Goal: Task Accomplishment & Management: Complete application form

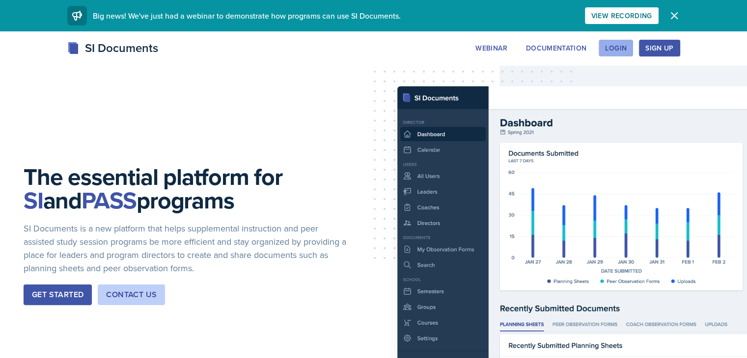
click at [626, 45] on div "Login" at bounding box center [616, 48] width 22 height 8
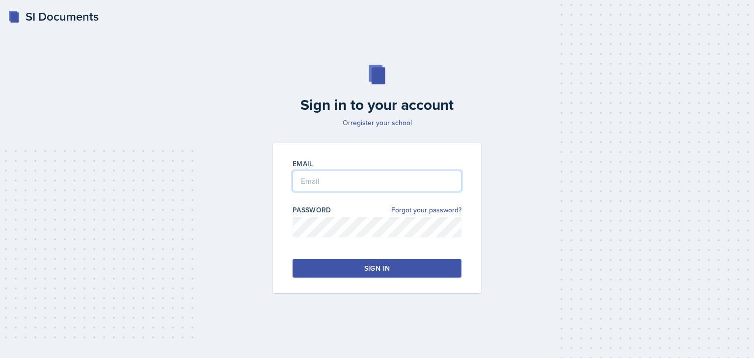
click at [349, 177] on input "email" at bounding box center [377, 181] width 169 height 21
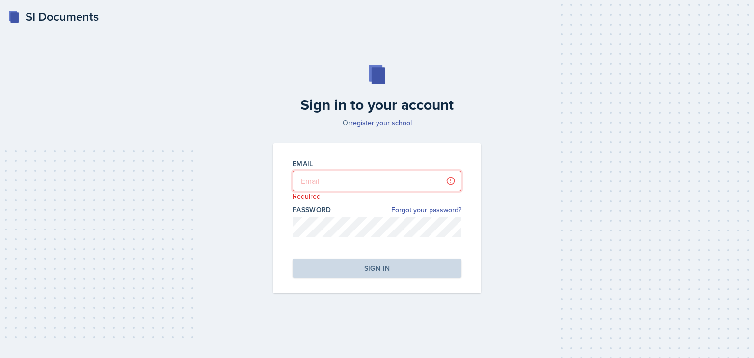
type input "[EMAIL_ADDRESS][DOMAIN_NAME]"
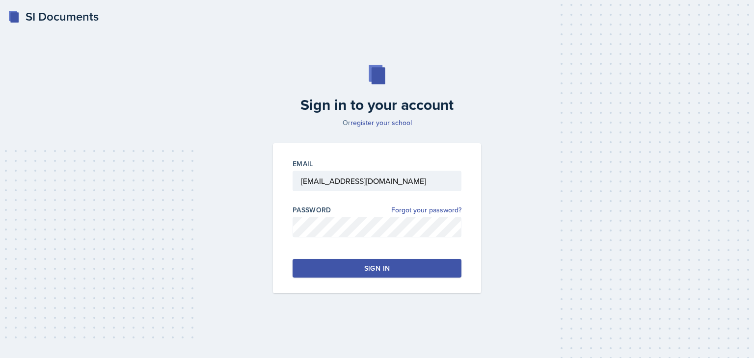
click at [403, 268] on button "Sign in" at bounding box center [377, 268] width 169 height 19
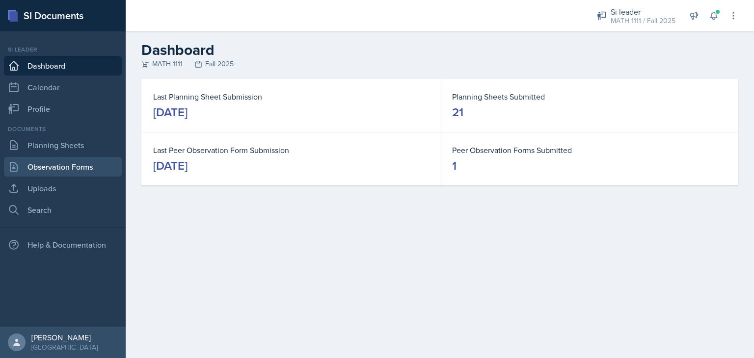
click at [43, 172] on link "Observation Forms" at bounding box center [63, 167] width 118 height 20
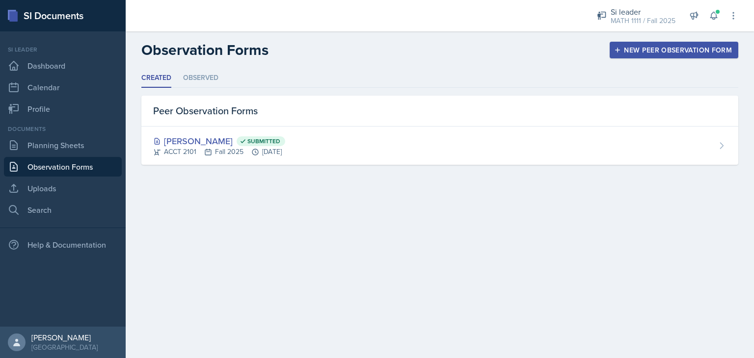
click at [694, 48] on div "New Peer Observation Form" at bounding box center [674, 50] width 116 height 8
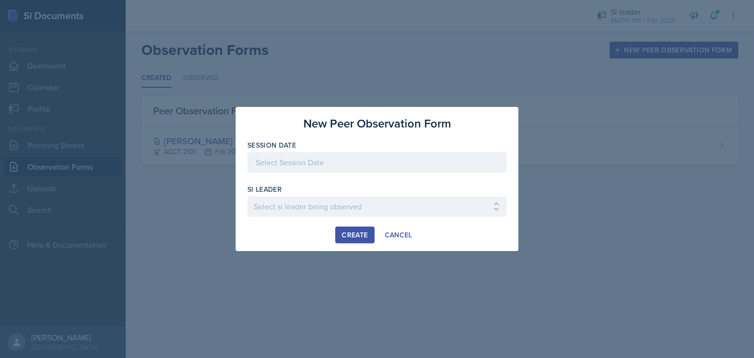
click at [304, 158] on div at bounding box center [376, 162] width 259 height 21
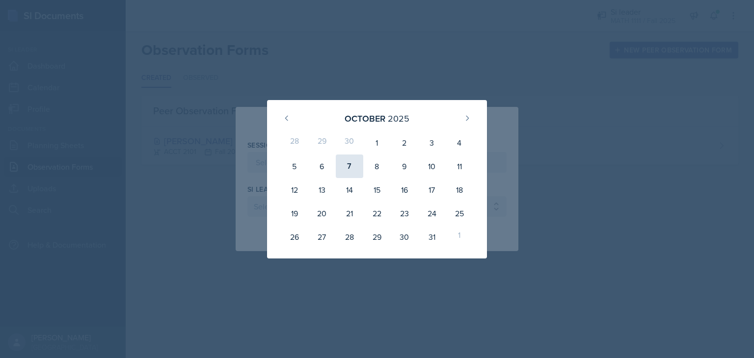
click at [350, 168] on div "7" at bounding box center [349, 167] width 27 height 24
type input "[DATE]"
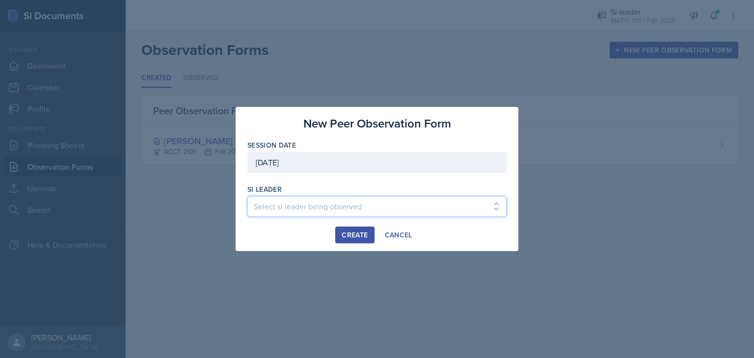
click at [291, 199] on select "Select si leader being observed [PERSON_NAME] / PSYC 2500 / The Phantoms of The…" at bounding box center [376, 206] width 259 height 21
click at [293, 209] on select "Select si leader being observed [PERSON_NAME] / PSYC 2500 / The Phantoms of The…" at bounding box center [376, 206] width 259 height 21
select select "7aa3d2ca-d0ca-4cce-b147-be458ab6c309"
click at [247, 196] on select "Select si leader being observed [PERSON_NAME] / PSYC 2500 / The Phantoms of The…" at bounding box center [376, 206] width 259 height 21
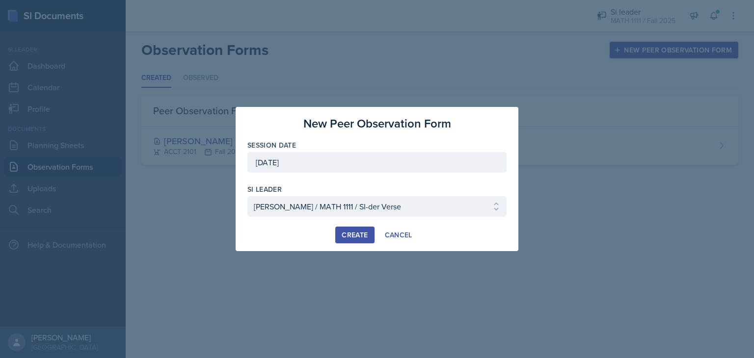
click at [345, 241] on button "Create" at bounding box center [354, 235] width 39 height 17
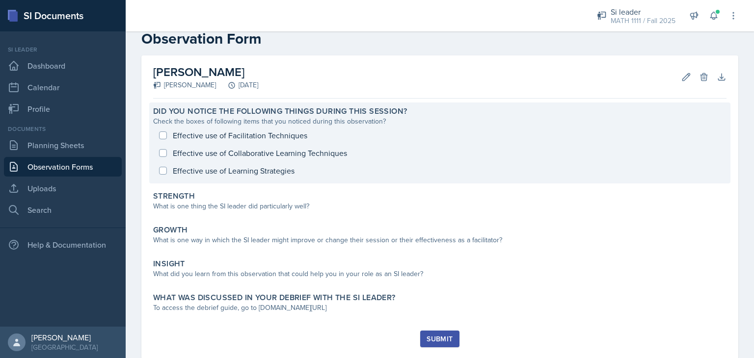
scroll to position [24, 0]
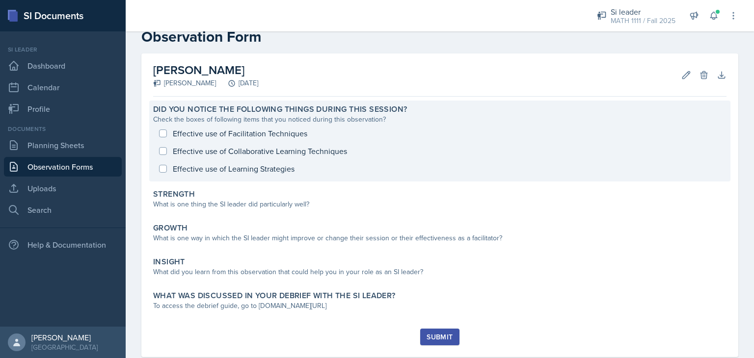
click at [247, 135] on div "Effective use of Facilitation Techniques Effective use of Collaborative Learnin…" at bounding box center [439, 151] width 573 height 53
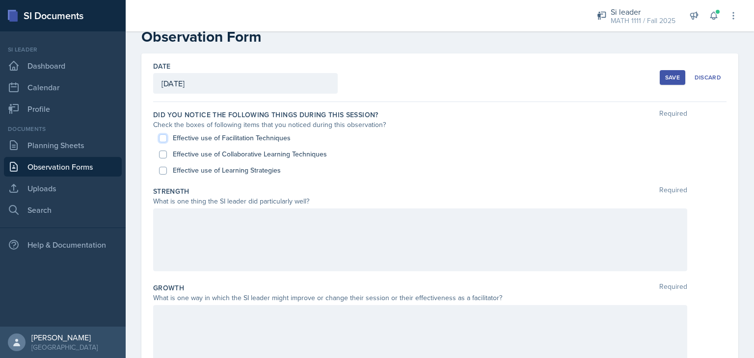
click at [163, 139] on input "Effective use of Facilitation Techniques" at bounding box center [163, 138] width 8 height 8
checkbox input "true"
click at [165, 153] on input "Effective use of Collaborative Learning Techniques" at bounding box center [163, 155] width 8 height 8
checkbox input "true"
click at [164, 167] on input "Effective use of Learning Strategies" at bounding box center [163, 171] width 8 height 8
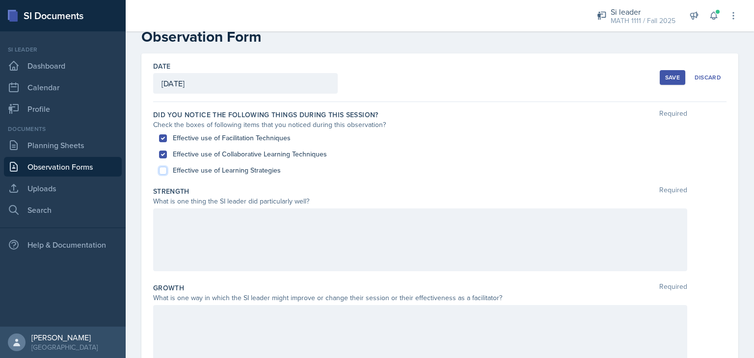
checkbox input "true"
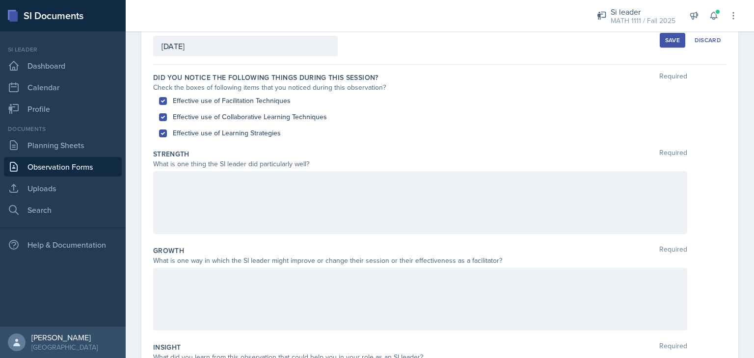
click at [238, 185] on p at bounding box center [419, 182] width 517 height 12
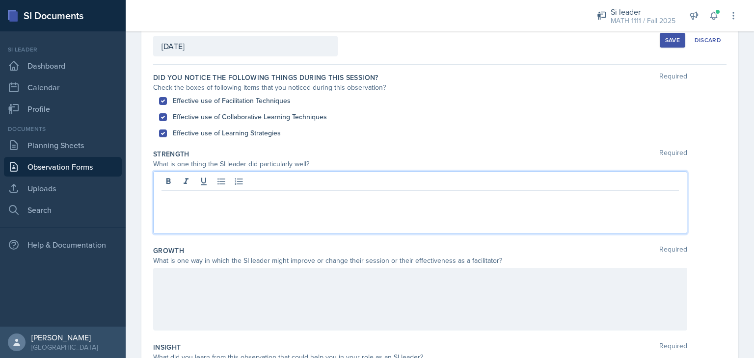
scroll to position [78, 0]
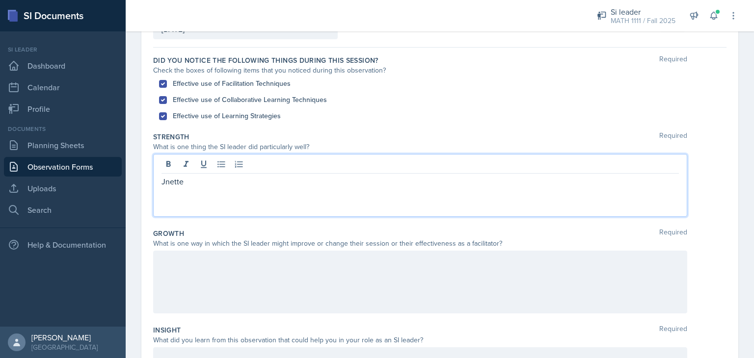
click at [166, 182] on p "Jnette" at bounding box center [419, 182] width 517 height 12
click at [204, 181] on p "[PERSON_NAME]" at bounding box center [419, 182] width 517 height 12
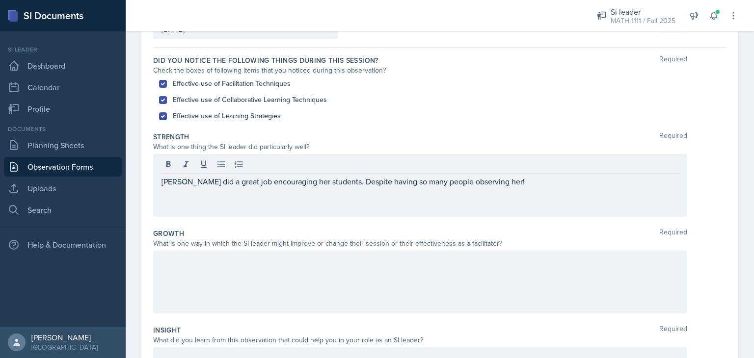
click at [212, 268] on div at bounding box center [420, 282] width 534 height 63
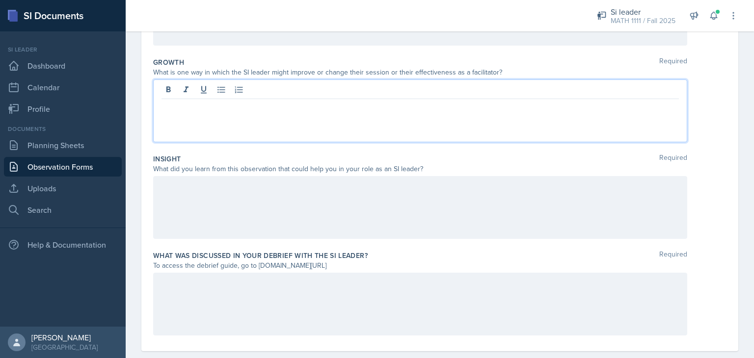
scroll to position [250, 0]
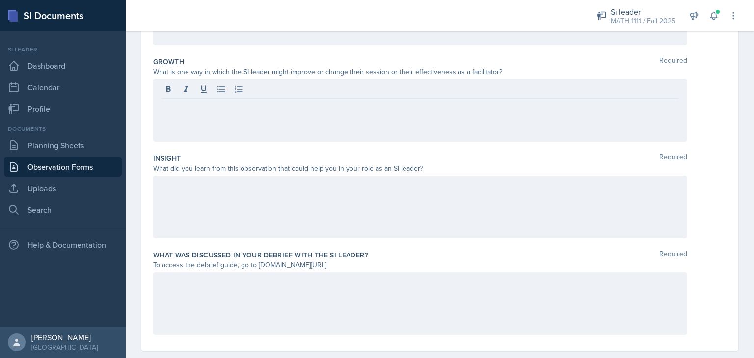
click at [175, 206] on div at bounding box center [420, 207] width 534 height 63
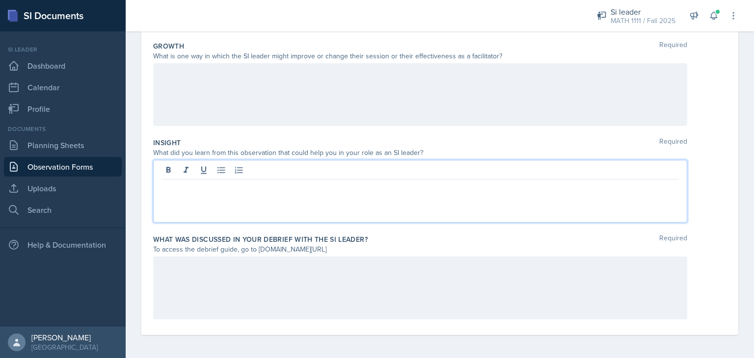
click at [166, 283] on div at bounding box center [420, 288] width 534 height 63
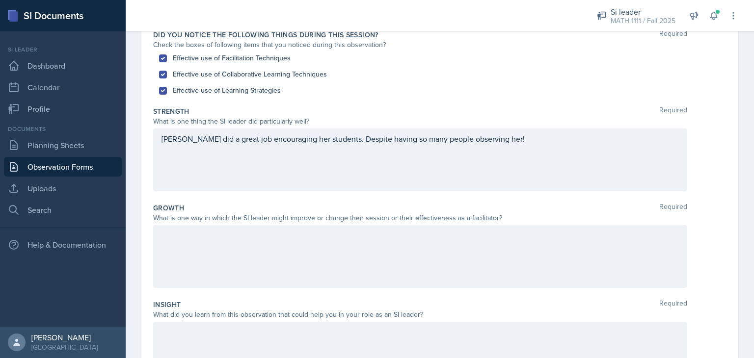
scroll to position [103, 0]
click at [505, 152] on div "[PERSON_NAME] did a great job encouraging her students. Despite having so many …" at bounding box center [420, 161] width 534 height 63
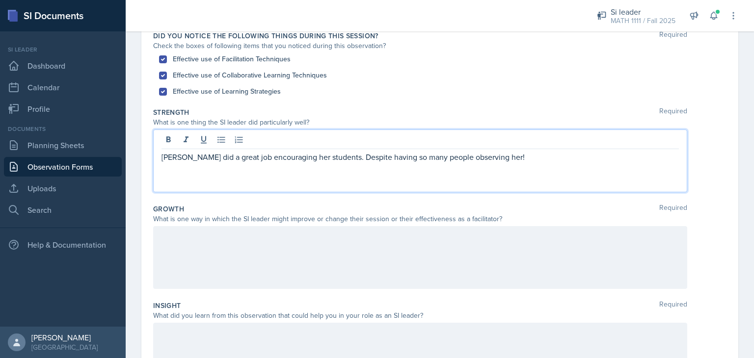
scroll to position [120, 0]
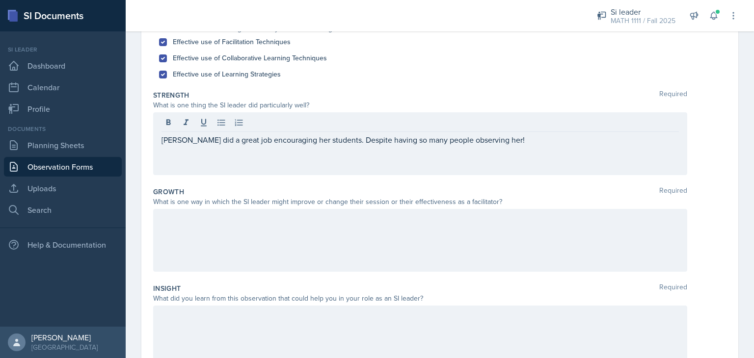
click at [182, 241] on div at bounding box center [420, 240] width 534 height 63
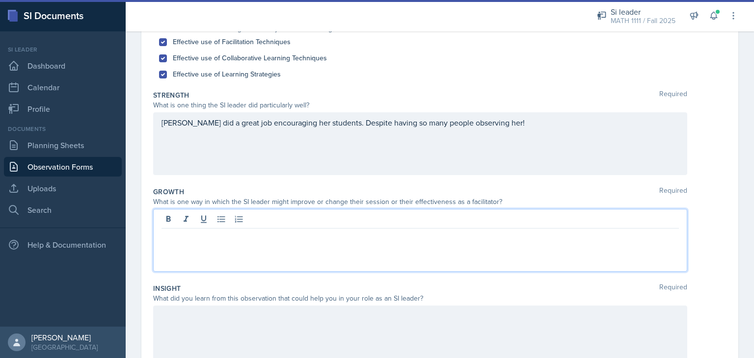
scroll to position [136, 0]
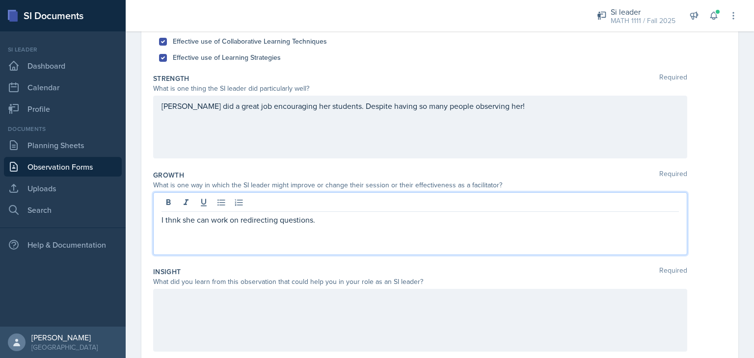
click at [162, 219] on p "I thnk she can work on redirecting questions." at bounding box center [419, 220] width 517 height 12
click at [376, 220] on p "One thing I think she can work on is redirecting questions." at bounding box center [419, 220] width 517 height 12
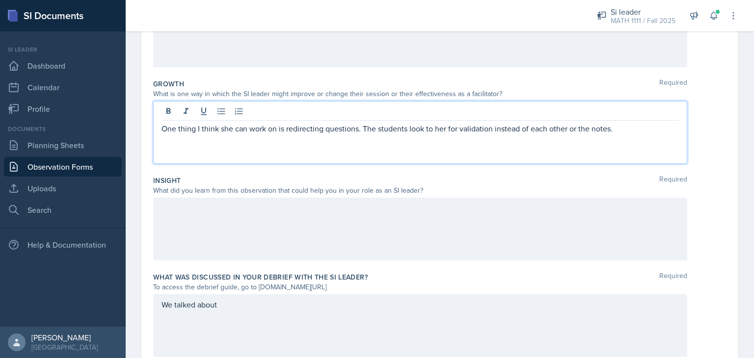
scroll to position [229, 0]
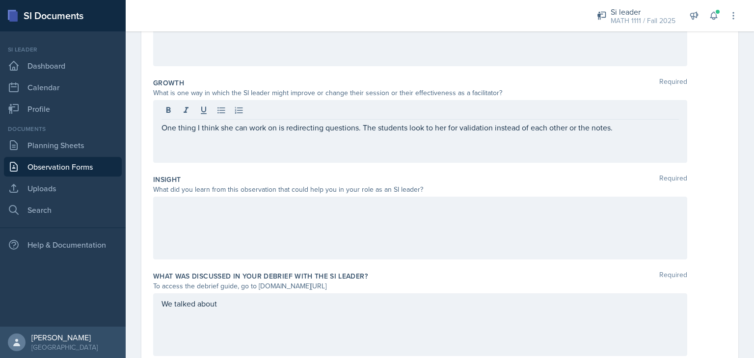
click at [217, 225] on div at bounding box center [420, 228] width 534 height 63
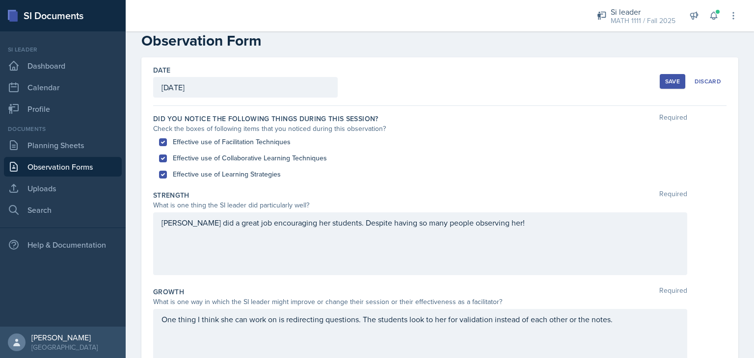
scroll to position [20, 0]
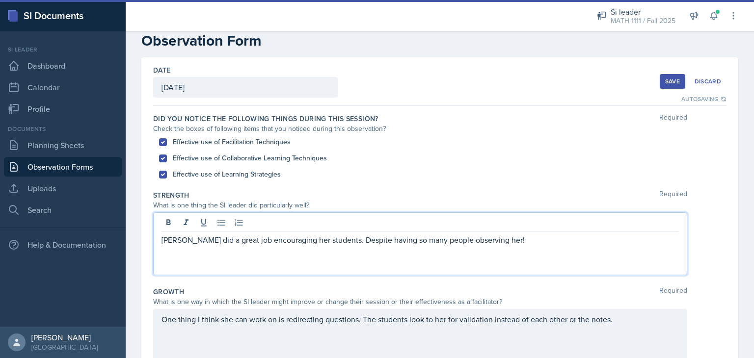
click at [502, 226] on div "[PERSON_NAME] did a great job encouraging her students. Despite having so many …" at bounding box center [420, 244] width 534 height 63
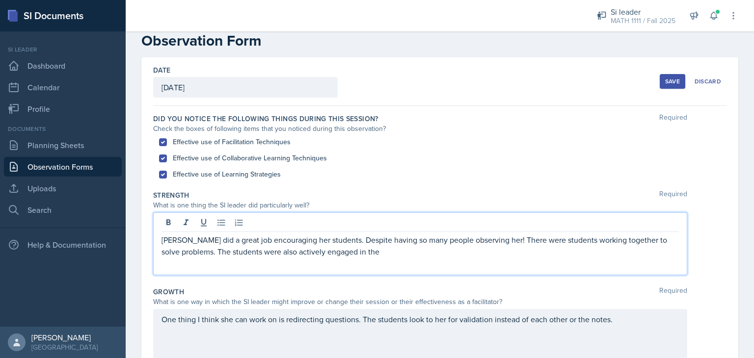
click at [370, 255] on p "[PERSON_NAME] did a great job encouraging her students. Despite having so many …" at bounding box center [419, 246] width 517 height 24
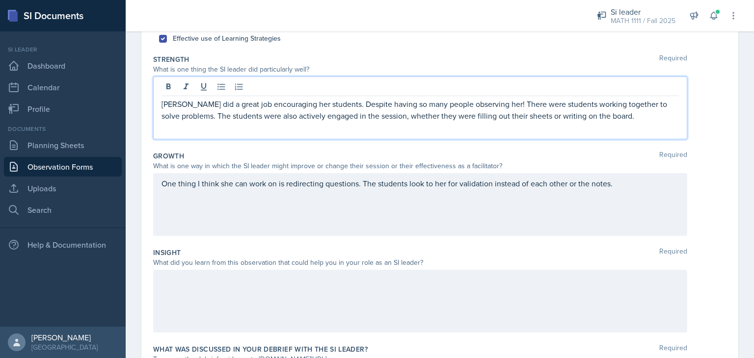
scroll to position [157, 0]
click at [194, 316] on div at bounding box center [420, 299] width 534 height 63
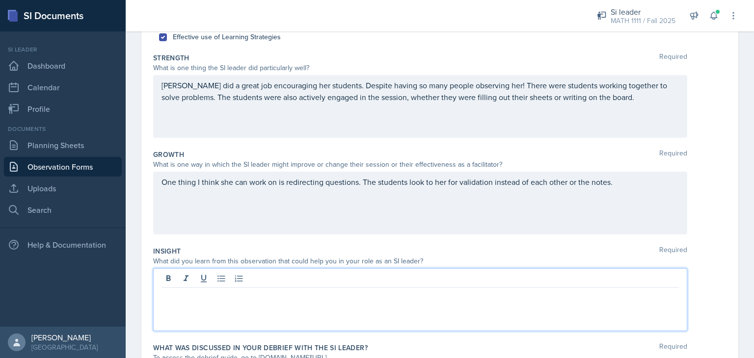
scroll to position [175, 0]
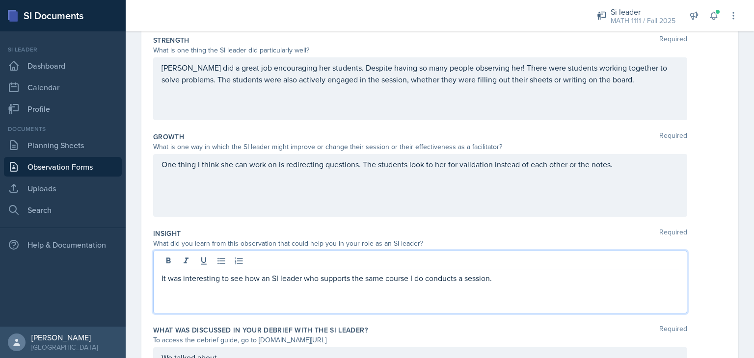
click at [519, 277] on p "It was interesting to see how an SI leader who supports the same course I do co…" at bounding box center [419, 278] width 517 height 12
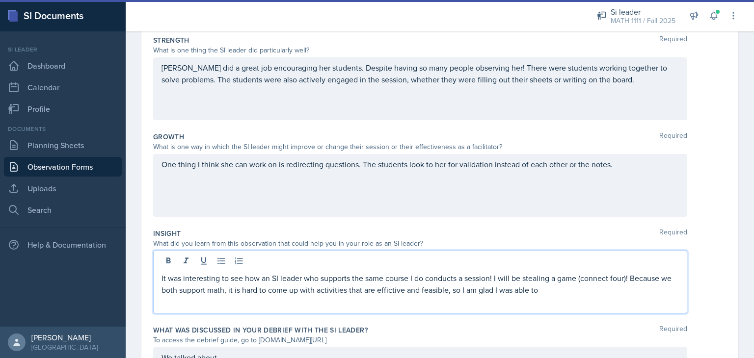
click at [561, 289] on p "It was interesting to see how an SI leader who supports the same course I do co…" at bounding box center [419, 284] width 517 height 24
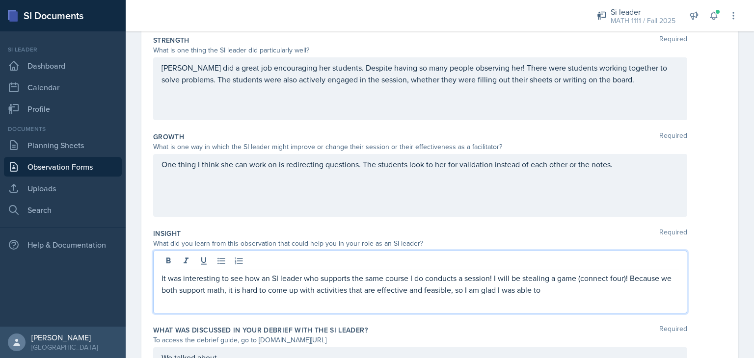
click at [523, 291] on p "It was interesting to see how an SI leader who supports the same course I do co…" at bounding box center [419, 284] width 517 height 24
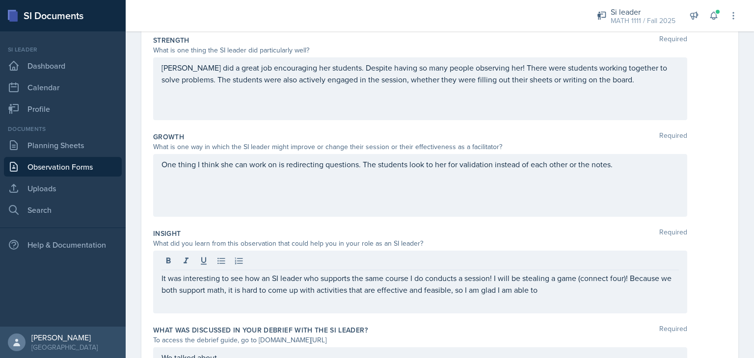
click at [552, 296] on div "It was interesting to see how an SI leader who supports the same course I do co…" at bounding box center [420, 282] width 534 height 63
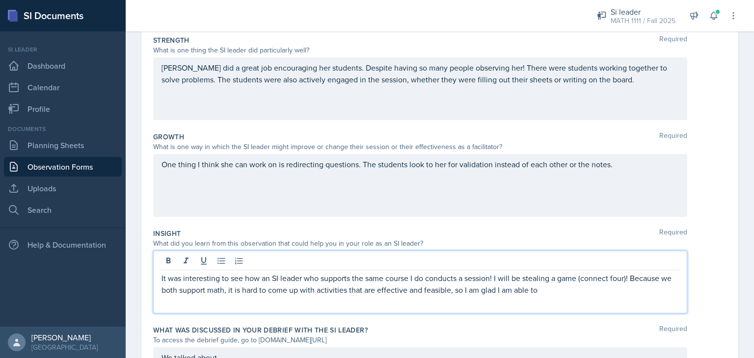
click at [555, 292] on p "It was interesting to see how an SI leader who supports the same course I do co…" at bounding box center [419, 284] width 517 height 24
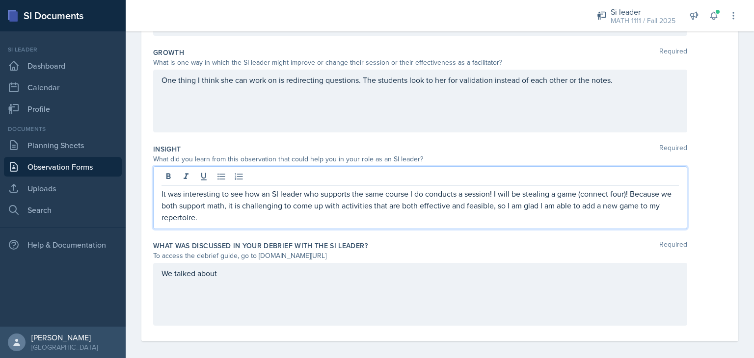
click at [242, 287] on div "We talked about" at bounding box center [420, 294] width 534 height 63
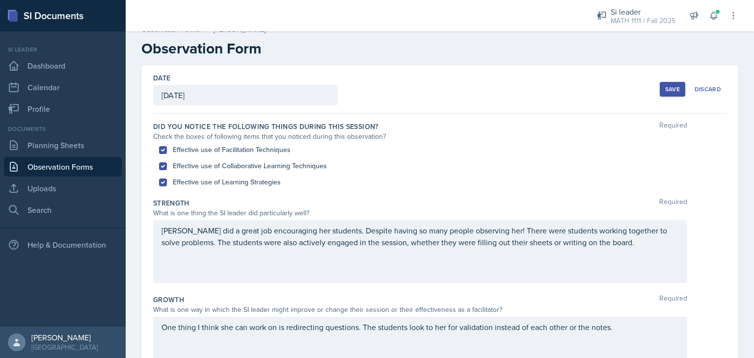
scroll to position [0, 0]
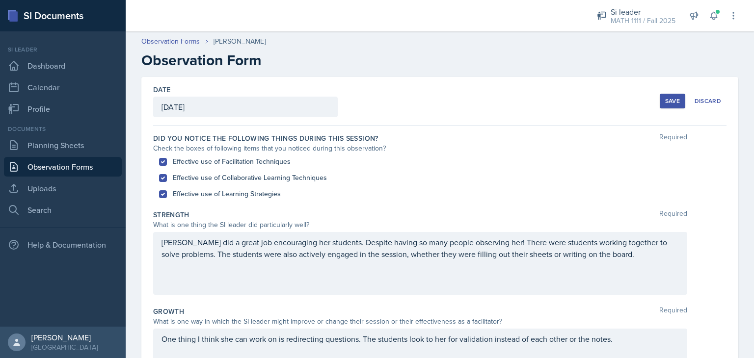
click at [665, 99] on div "Save" at bounding box center [672, 101] width 15 height 8
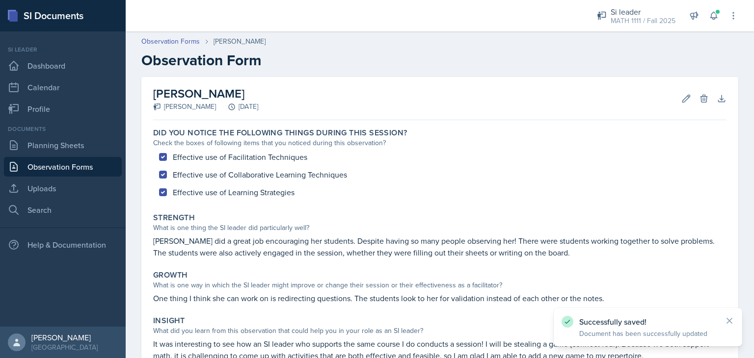
scroll to position [116, 0]
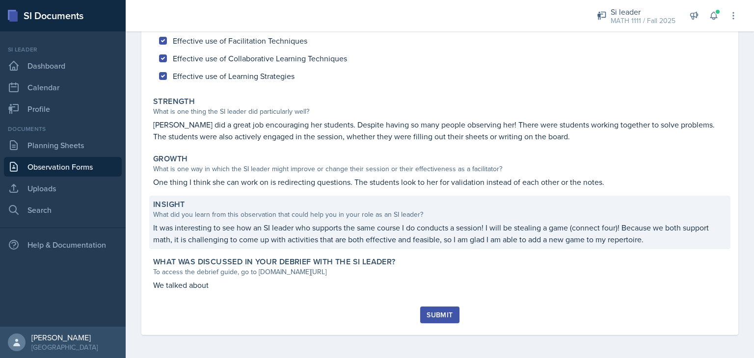
click at [292, 222] on p "It was interesting to see how an SI leader who supports the same course I do co…" at bounding box center [439, 234] width 573 height 24
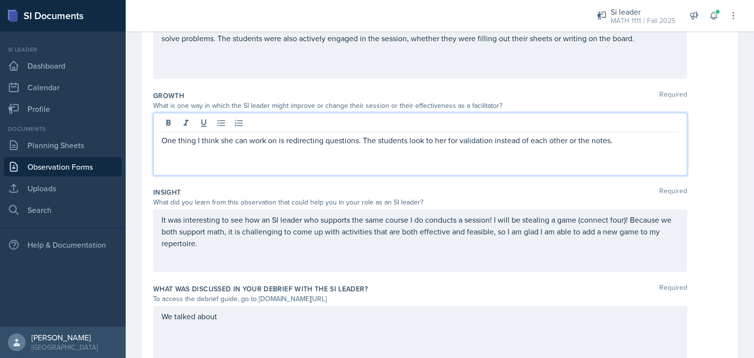
scroll to position [233, 0]
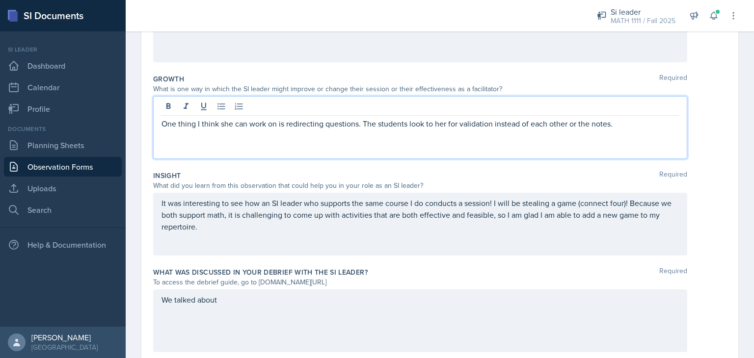
click at [613, 124] on p "One thing I think she can work on is redirecting questions. The students look t…" at bounding box center [419, 124] width 517 height 12
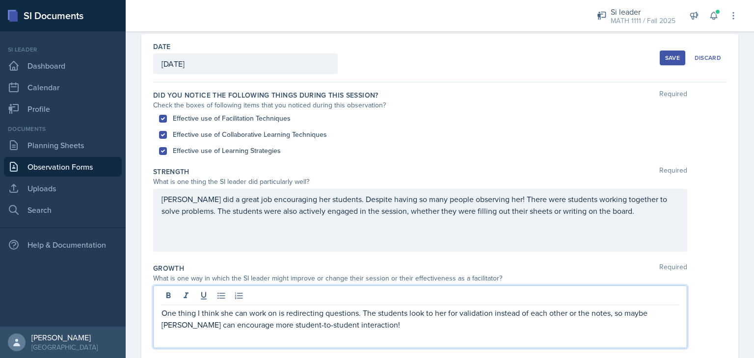
scroll to position [41, 0]
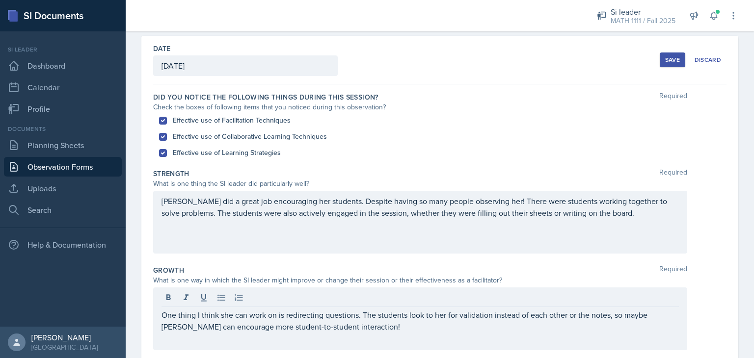
click at [665, 57] on div "Save" at bounding box center [672, 60] width 15 height 8
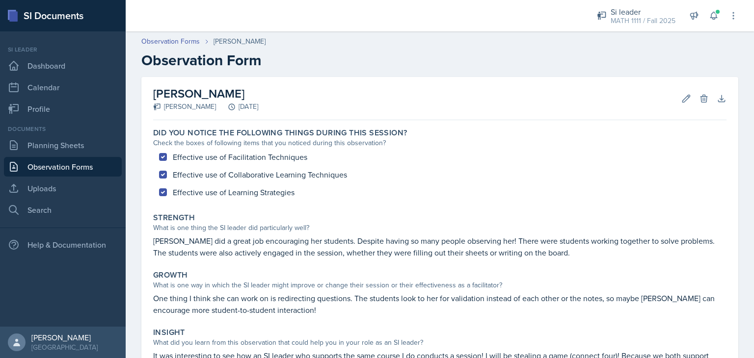
scroll to position [1, 0]
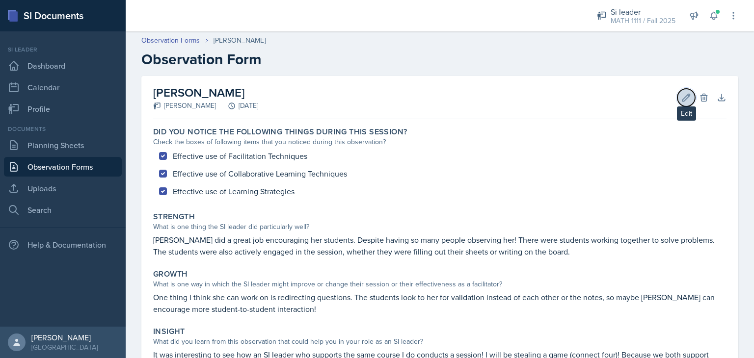
click at [681, 97] on icon at bounding box center [686, 98] width 10 height 10
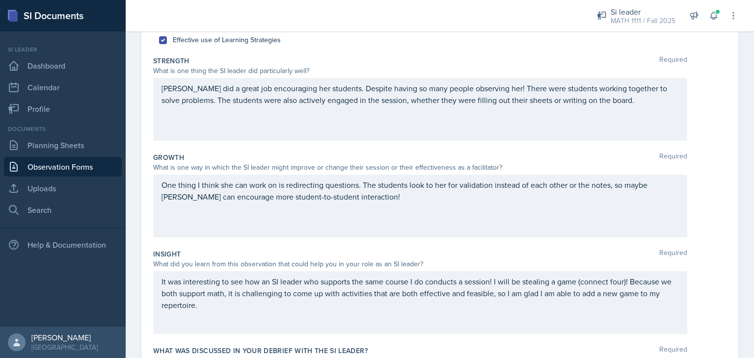
scroll to position [266, 0]
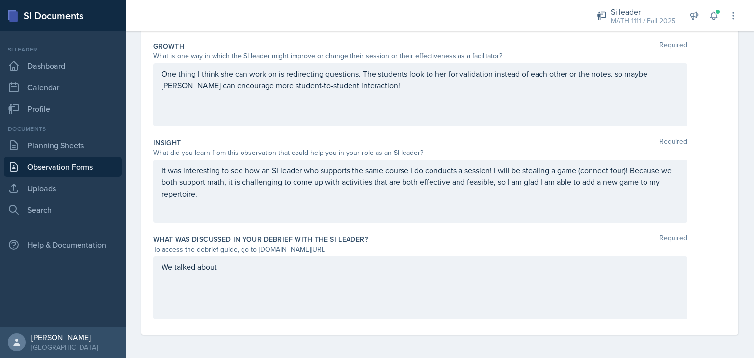
click at [251, 288] on div "We talked about" at bounding box center [420, 288] width 534 height 63
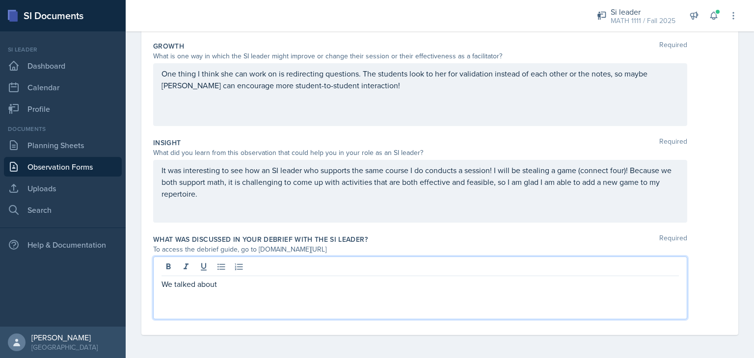
click at [251, 288] on p "We talked about" at bounding box center [419, 284] width 517 height 12
click at [536, 288] on p "We talked about how she felt the session went and how the session fluctuates ba…" at bounding box center [419, 284] width 517 height 12
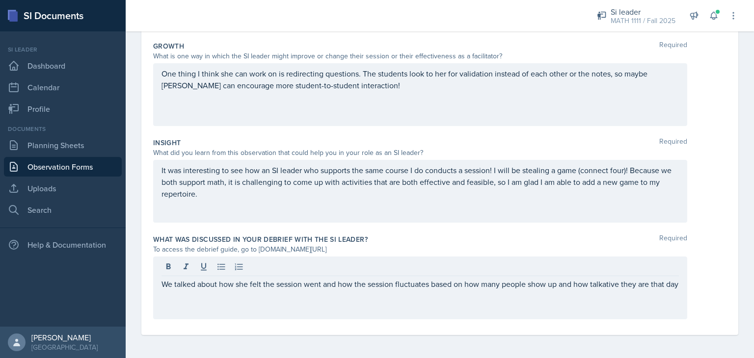
click at [187, 303] on div "We talked about how she felt the session went and how the session fluctuates ba…" at bounding box center [420, 288] width 534 height 63
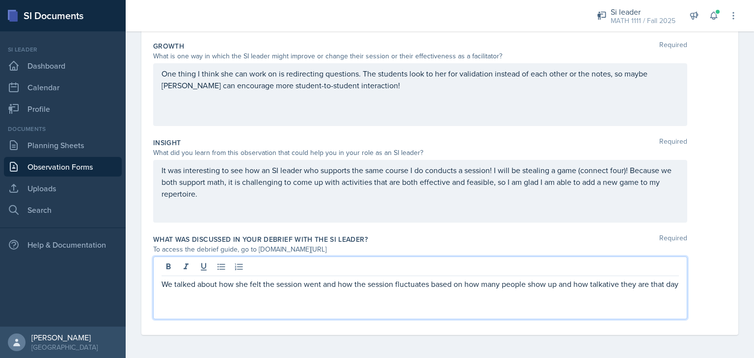
click at [173, 290] on p "We talked about how she felt the session went and how the session fluctuates ba…" at bounding box center [419, 284] width 517 height 12
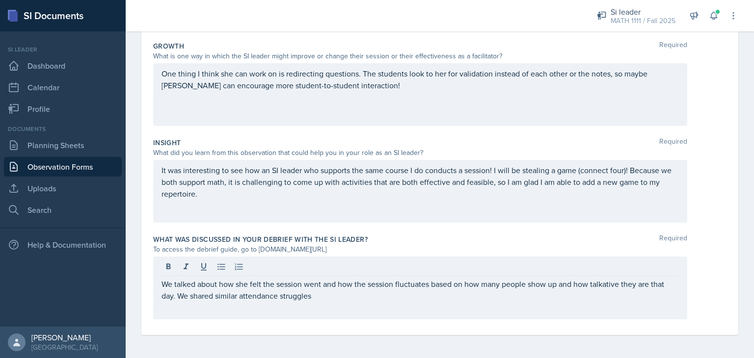
click at [327, 302] on div "We talked about how she felt the session went and how the session fluctuates ba…" at bounding box center [420, 288] width 534 height 63
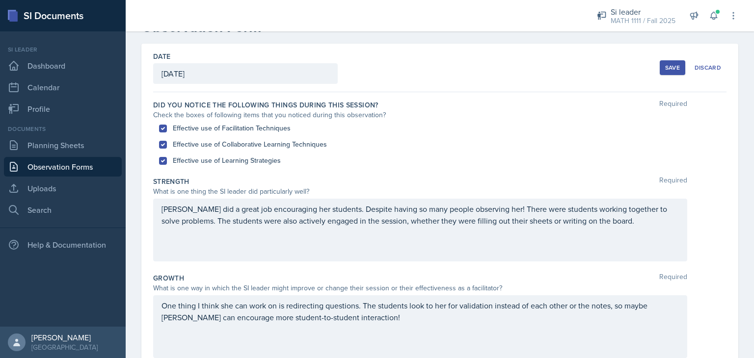
scroll to position [0, 0]
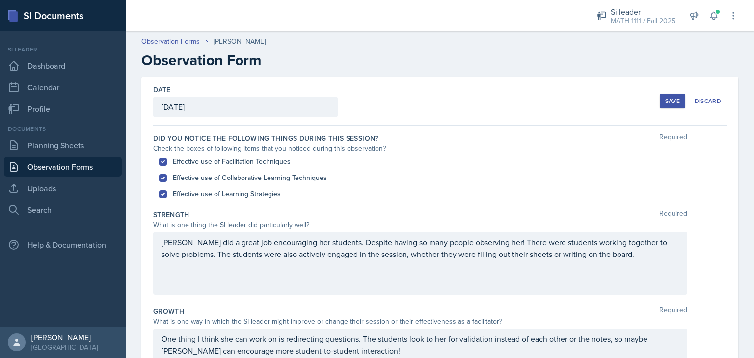
click at [666, 98] on div "Save" at bounding box center [672, 101] width 15 height 8
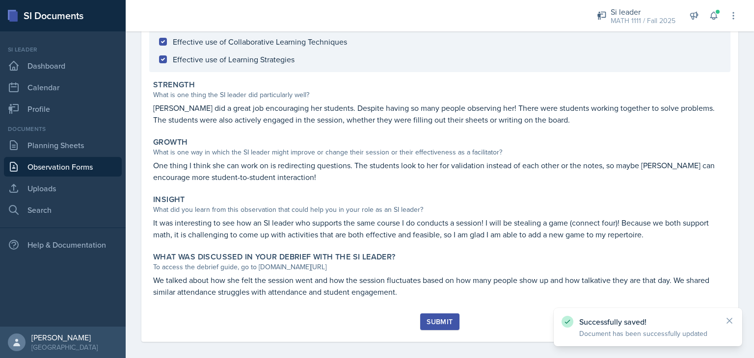
scroll to position [140, 0]
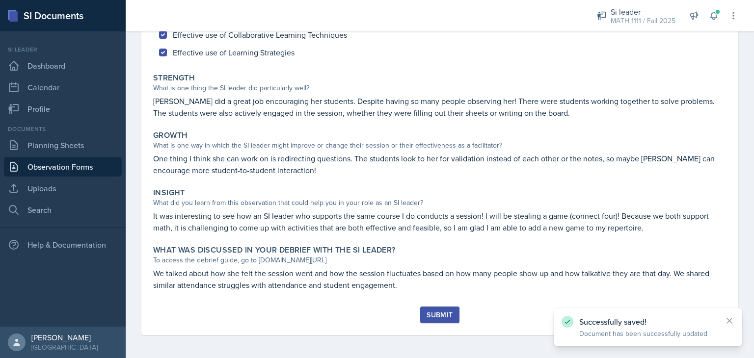
click at [428, 319] on div "Submit" at bounding box center [440, 315] width 26 height 8
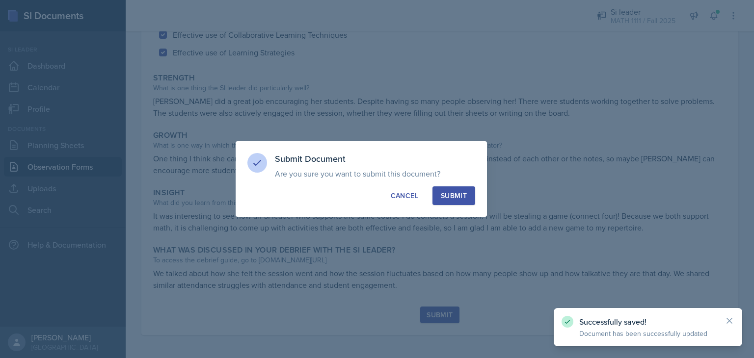
click at [463, 194] on div "Submit" at bounding box center [454, 196] width 26 height 10
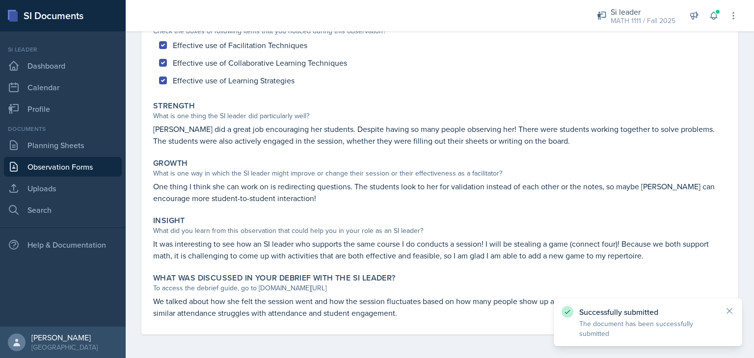
scroll to position [0, 0]
